Goal: Task Accomplishment & Management: Use online tool/utility

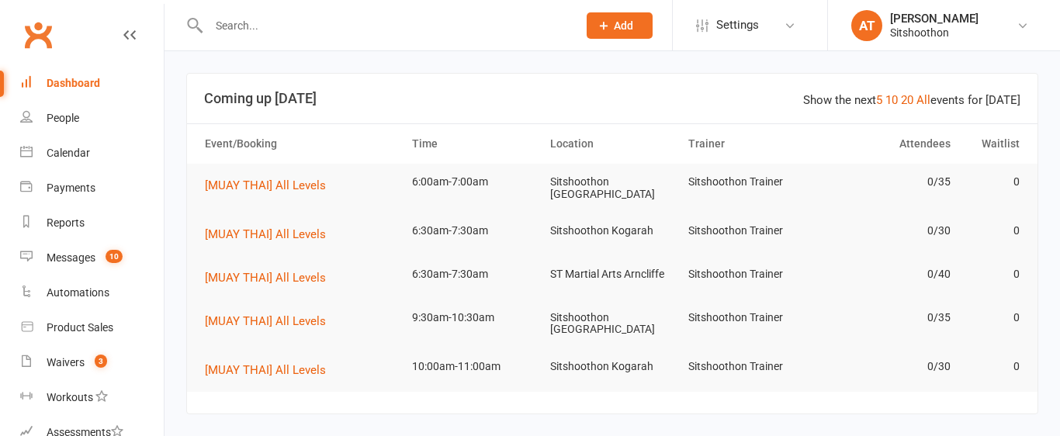
scroll to position [276, 0]
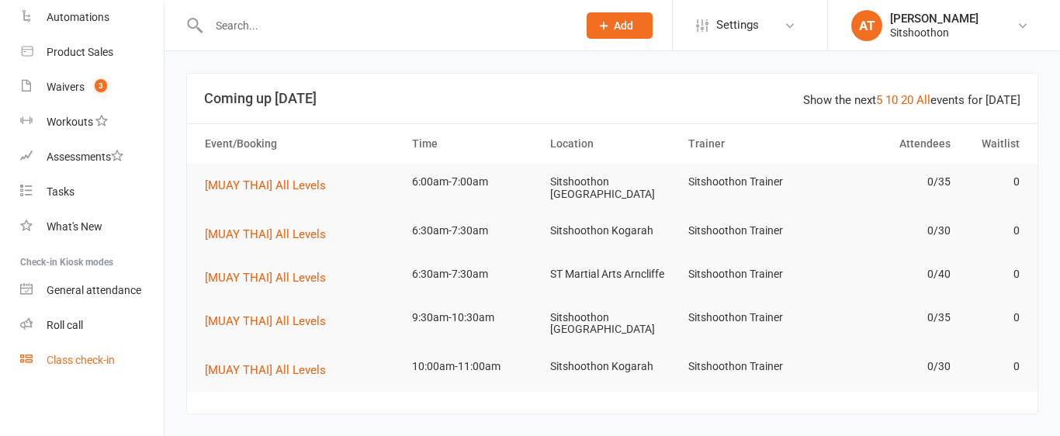
click at [54, 361] on div "Class check-in" at bounding box center [81, 360] width 68 height 12
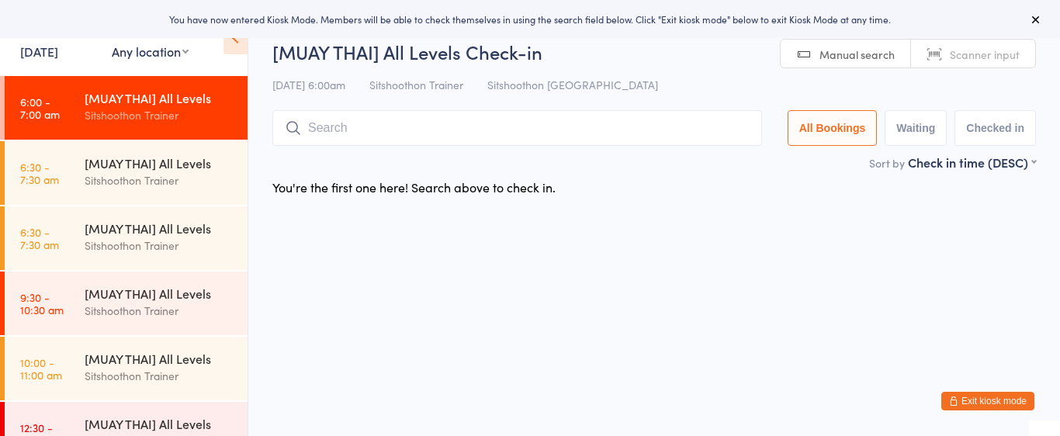
click at [115, 55] on select "Any location ST Martial Arts Arncliffe Sitshoothon Kogarah Sitshoothon Albion P…" at bounding box center [150, 51] width 77 height 17
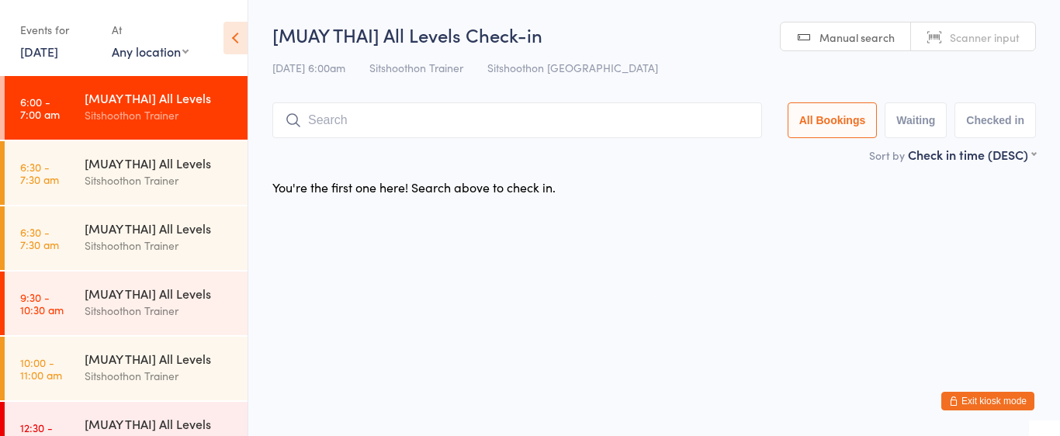
select select "2"
